Goal: Navigation & Orientation: Find specific page/section

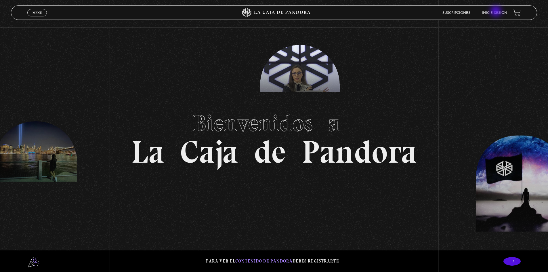
click at [496, 12] on link "Inicie sesión" at bounding box center [494, 12] width 25 height 3
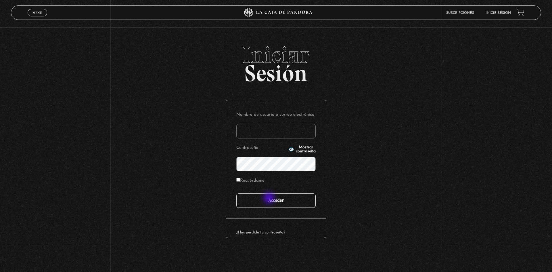
type input "[EMAIL_ADDRESS][DOMAIN_NAME]"
drag, startPoint x: 270, startPoint y: 198, endPoint x: 273, endPoint y: 194, distance: 4.3
click at [270, 197] on input "Acceder" at bounding box center [275, 200] width 79 height 14
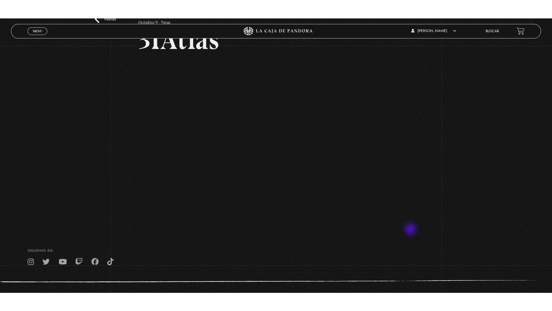
scroll to position [53, 0]
